Goal: Check status

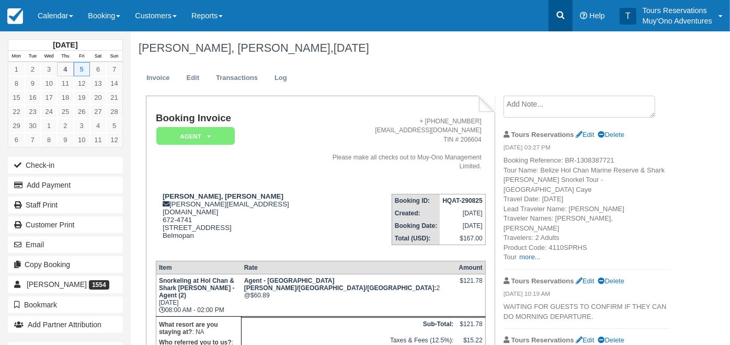
click at [559, 13] on icon at bounding box center [561, 16] width 8 height 8
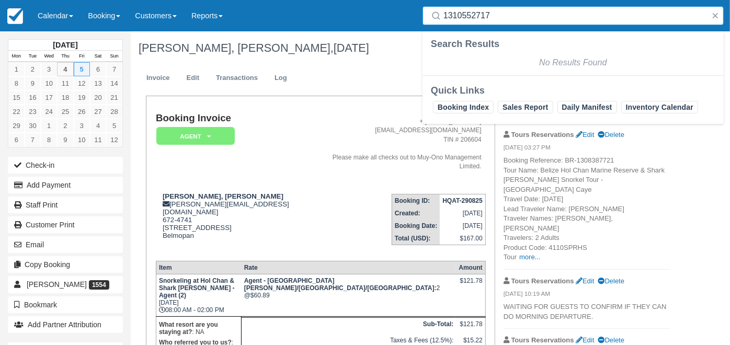
click at [566, 64] on em "No Results Found" at bounding box center [572, 62] width 67 height 9
click at [506, 16] on input "1310552717" at bounding box center [576, 15] width 264 height 19
type input "1"
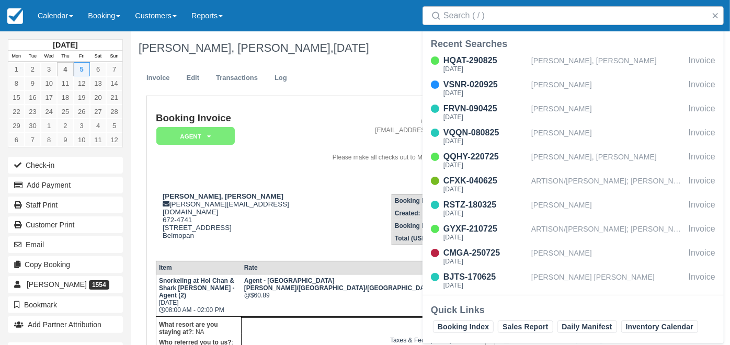
click at [360, 99] on div "Booking Invoice AGENT   Pending HOLD Deposit Paid Cancelled Void Muy'Ono Resort…" at bounding box center [320, 284] width 349 height 377
click at [394, 65] on ul "Invoice Edit Transactions Log" at bounding box center [405, 80] width 532 height 31
click at [718, 15] on button "button" at bounding box center [715, 15] width 13 height 13
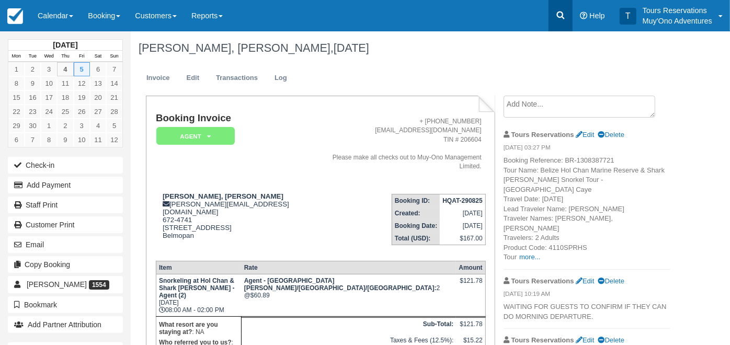
click at [559, 19] on icon at bounding box center [561, 15] width 10 height 10
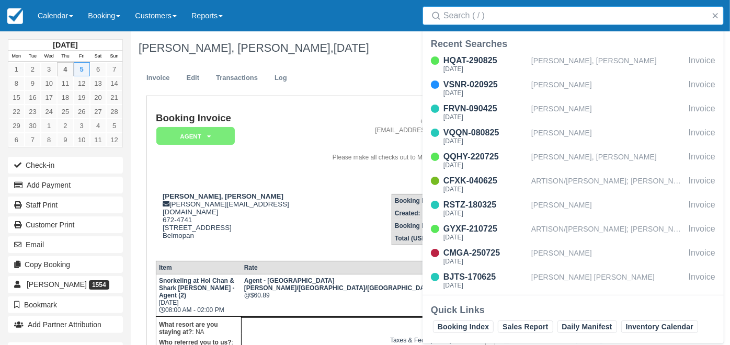
click at [461, 18] on input "Search" at bounding box center [576, 15] width 264 height 19
paste input "[PERSON_NAME]"
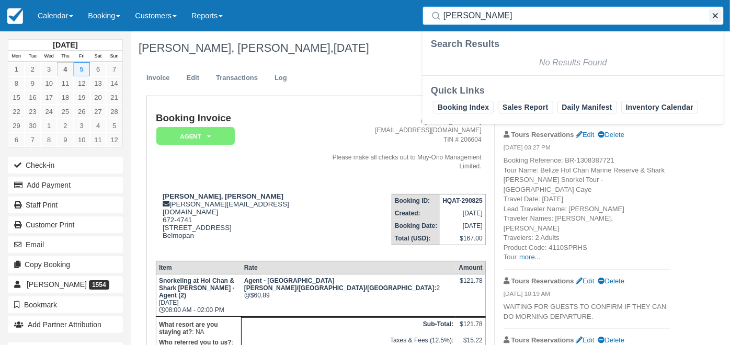
type input "[PERSON_NAME]"
click at [713, 10] on button "button" at bounding box center [715, 15] width 13 height 13
